Goal: Complete application form: Complete application form

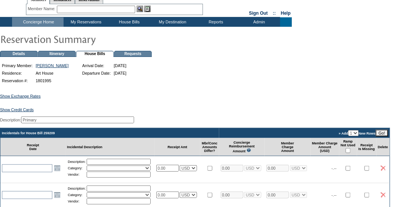
scroll to position [28, 0]
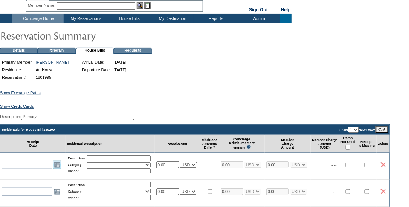
click at [58, 169] on link "Open the calendar popup." at bounding box center [57, 165] width 8 height 8
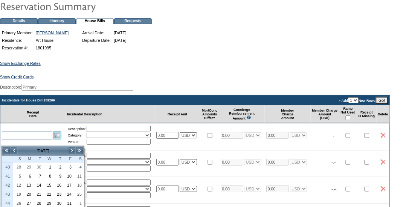
scroll to position [65, 0]
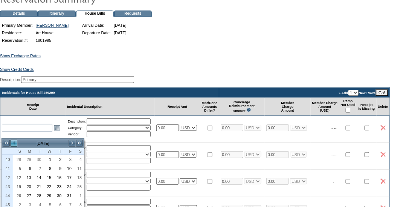
click at [14, 141] on link "<" at bounding box center [14, 143] width 8 height 8
click at [38, 192] on link "30" at bounding box center [38, 195] width 9 height 8
type input "[DATE]"
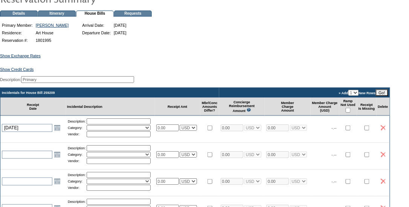
click at [120, 124] on input "text" at bounding box center [119, 121] width 64 height 6
type input "Groceries"
click at [110, 130] on select "Activities Additional Housekeeping Amenities Access Fee Bath Amenities Reimburs…" at bounding box center [119, 127] width 64 height 5
select select "11"
click at [89, 130] on select "Activities Additional Housekeeping Amenities Access Fee Bath Amenities Reimburs…" at bounding box center [119, 127] width 64 height 5
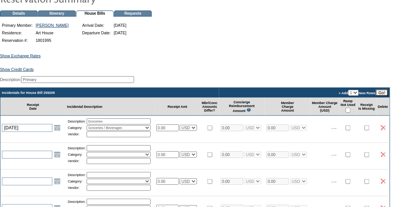
click at [110, 137] on input "text" at bounding box center [119, 134] width 64 height 6
type input "Stop&Shop"
drag, startPoint x: 175, startPoint y: 133, endPoint x: 146, endPoint y: 131, distance: 29.1
click at [146, 131] on tr "[DATE] [DATE] Open the calendar popup. << < [DATE] > >> S M T W T F S 36 31 1 2…" at bounding box center [195, 128] width 390 height 24
type input "107.11"
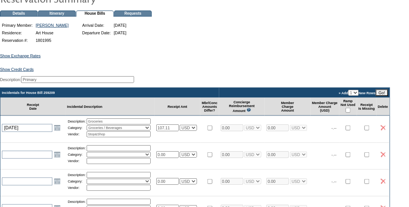
type input "107.11"
select select "1"
type input "107.11"
select select "1"
click at [200, 139] on td "107.11 USD EUR CAD GBP CRC MXN KYD" at bounding box center [178, 128] width 46 height 24
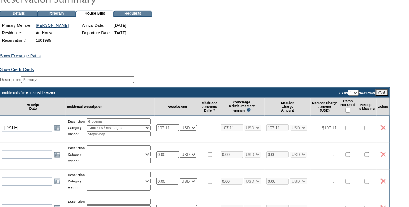
click at [351, 113] on input "checkbox" at bounding box center [348, 110] width 5 height 5
checkbox input "true"
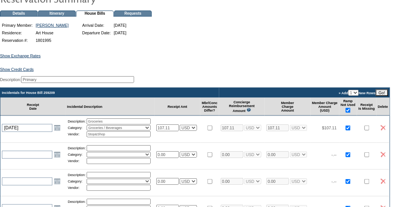
checkbox input "true"
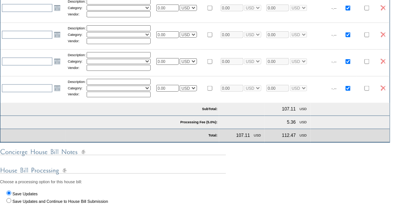
scroll to position [255, 0]
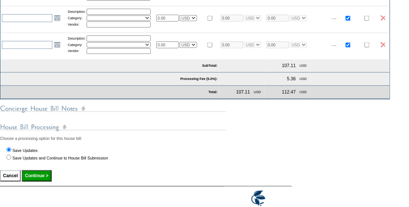
click at [46, 180] on input "Continue >" at bounding box center [36, 175] width 29 height 11
type input "Processing..."
